Goal: Information Seeking & Learning: Learn about a topic

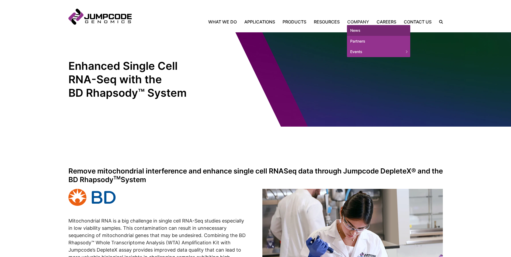
click at [359, 30] on link "News" at bounding box center [378, 30] width 63 height 11
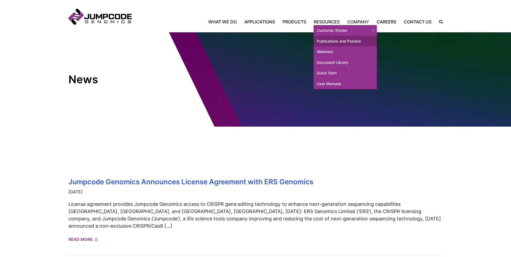
click at [328, 39] on link "Publications and Posters" at bounding box center [344, 41] width 63 height 11
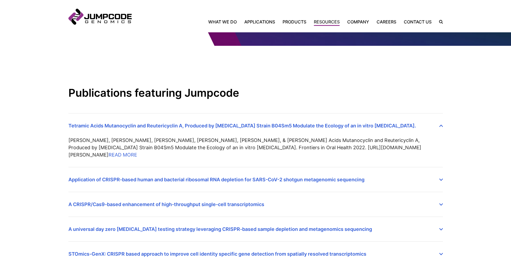
scroll to position [108, 0]
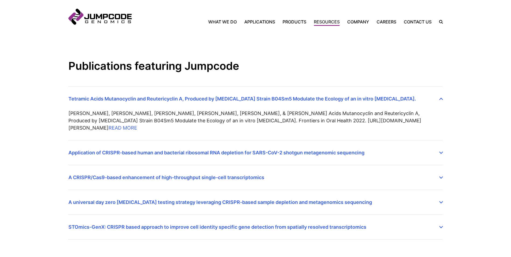
click at [183, 195] on summary "A universal day zero [MEDICAL_DATA] testing strategy leveraging CRISPR-based sa…" at bounding box center [255, 198] width 374 height 16
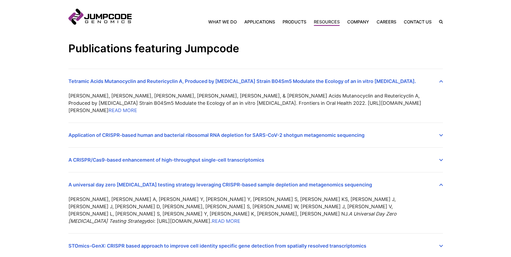
scroll to position [135, 0]
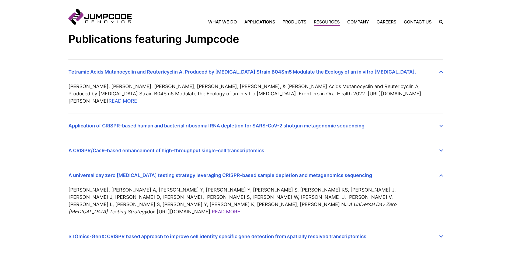
click at [212, 209] on link "READ MORE" at bounding box center [226, 212] width 29 height 6
